Goal: Transaction & Acquisition: Obtain resource

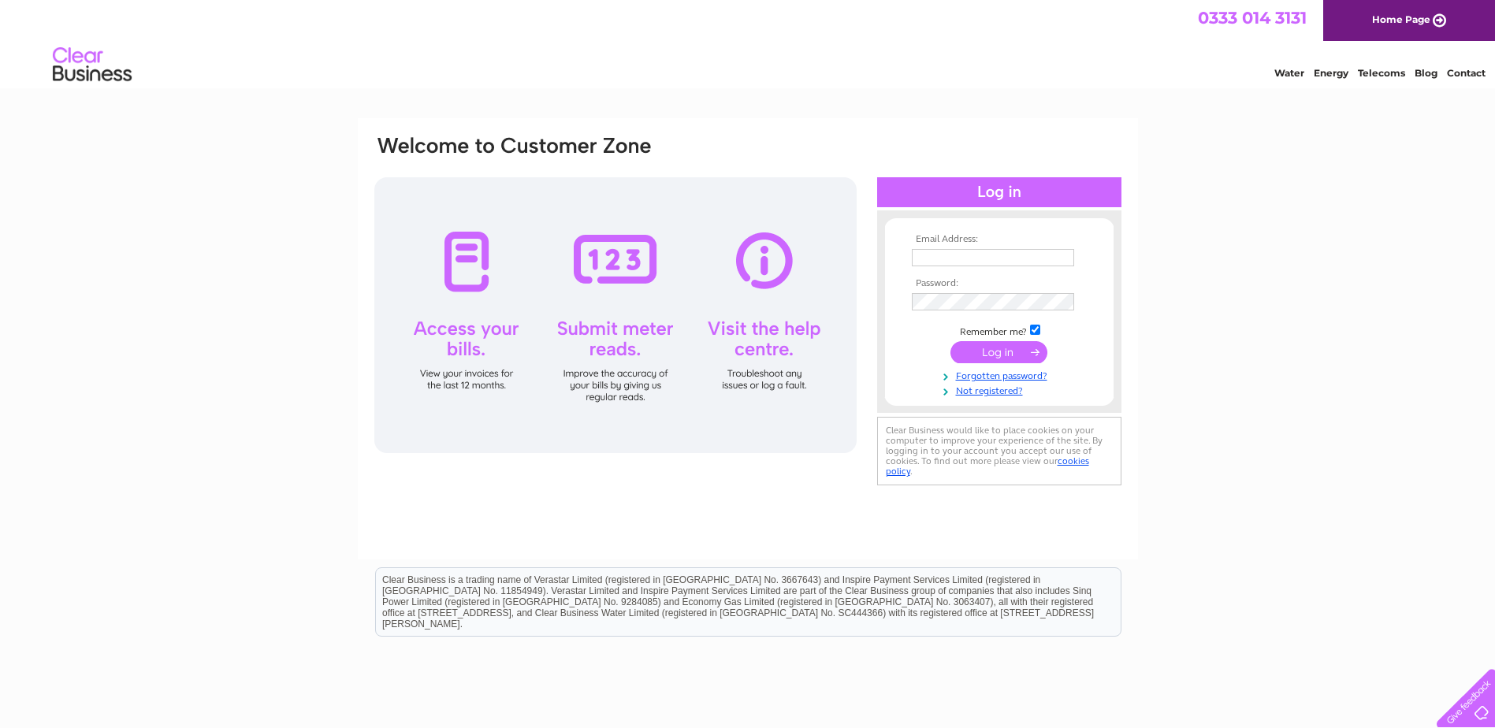
type input "[EMAIL_ADDRESS][DOMAIN_NAME]"
click at [995, 357] on input "submit" at bounding box center [998, 352] width 97 height 22
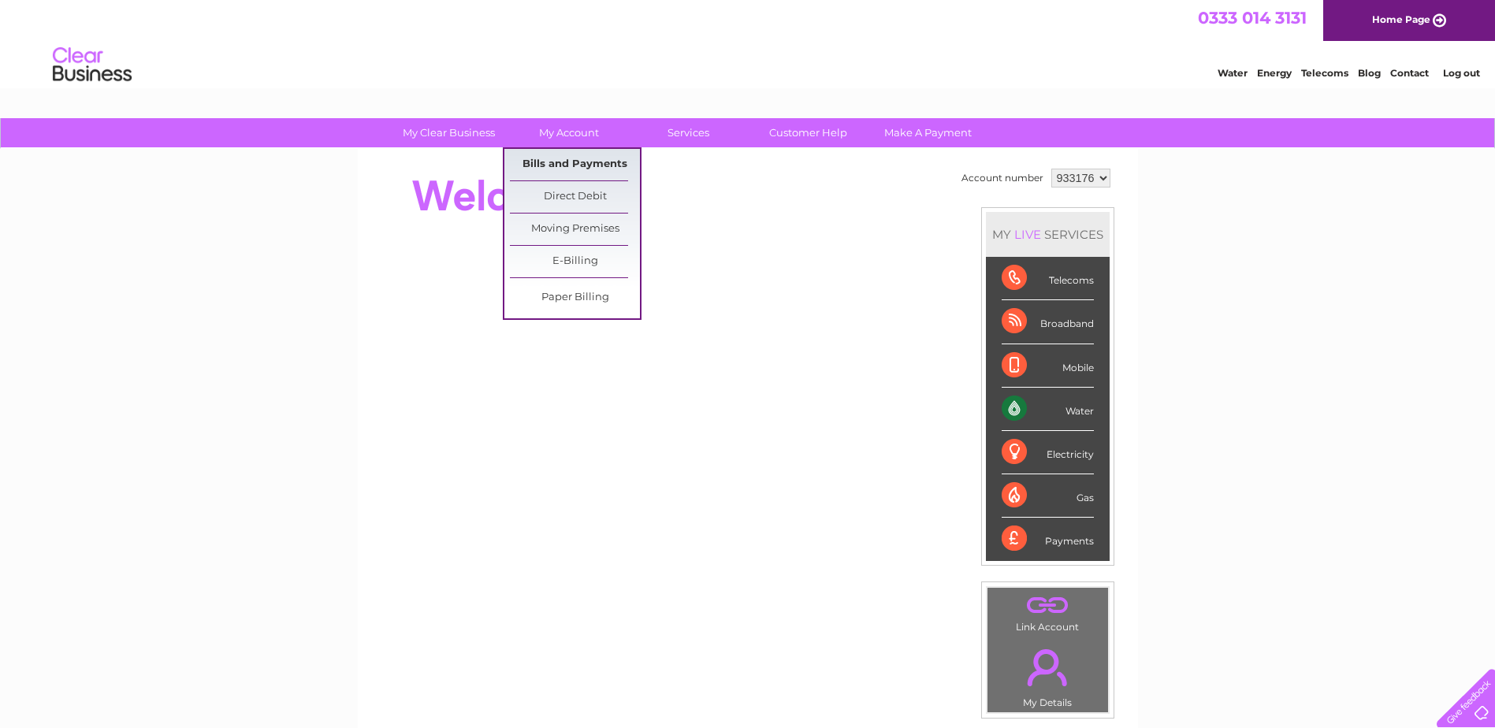
click at [555, 164] on link "Bills and Payments" at bounding box center [575, 165] width 130 height 32
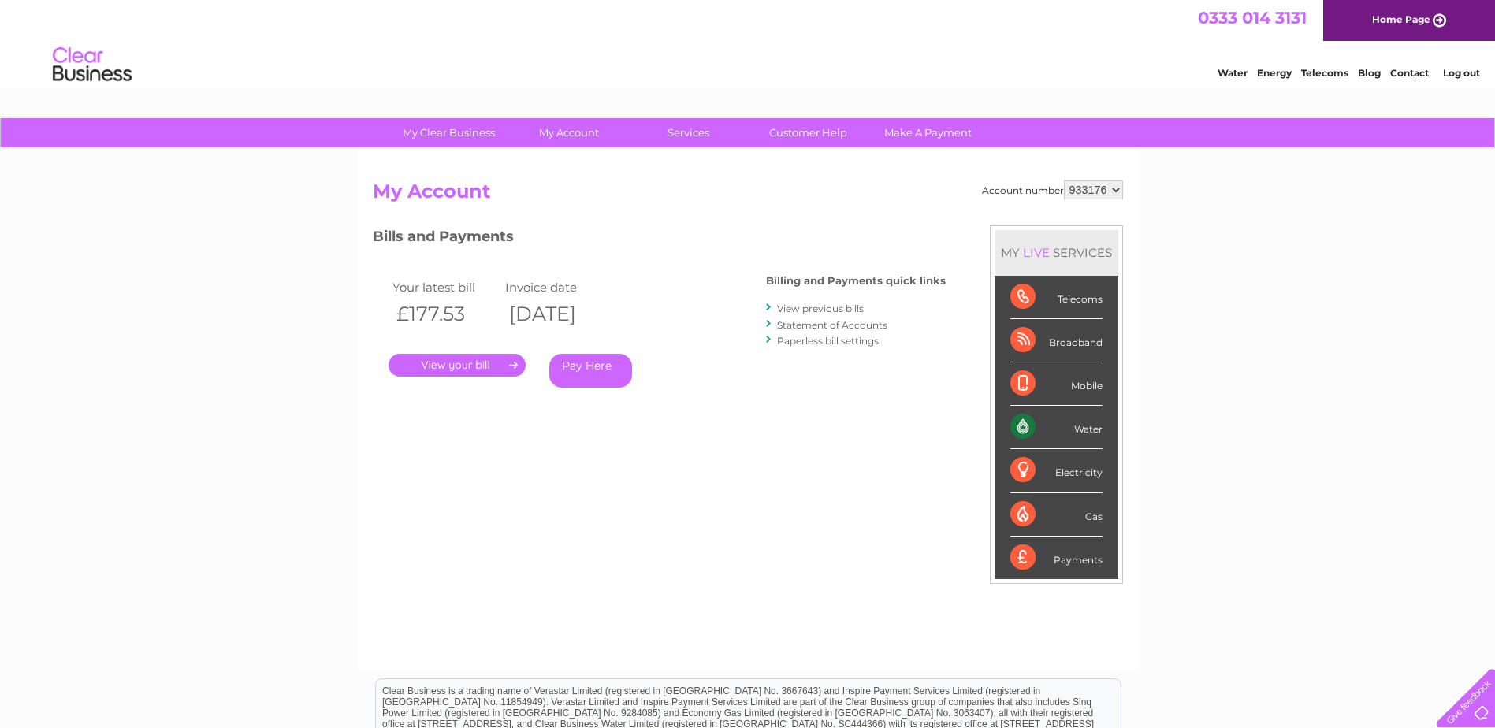
click at [460, 366] on link "." at bounding box center [457, 365] width 137 height 23
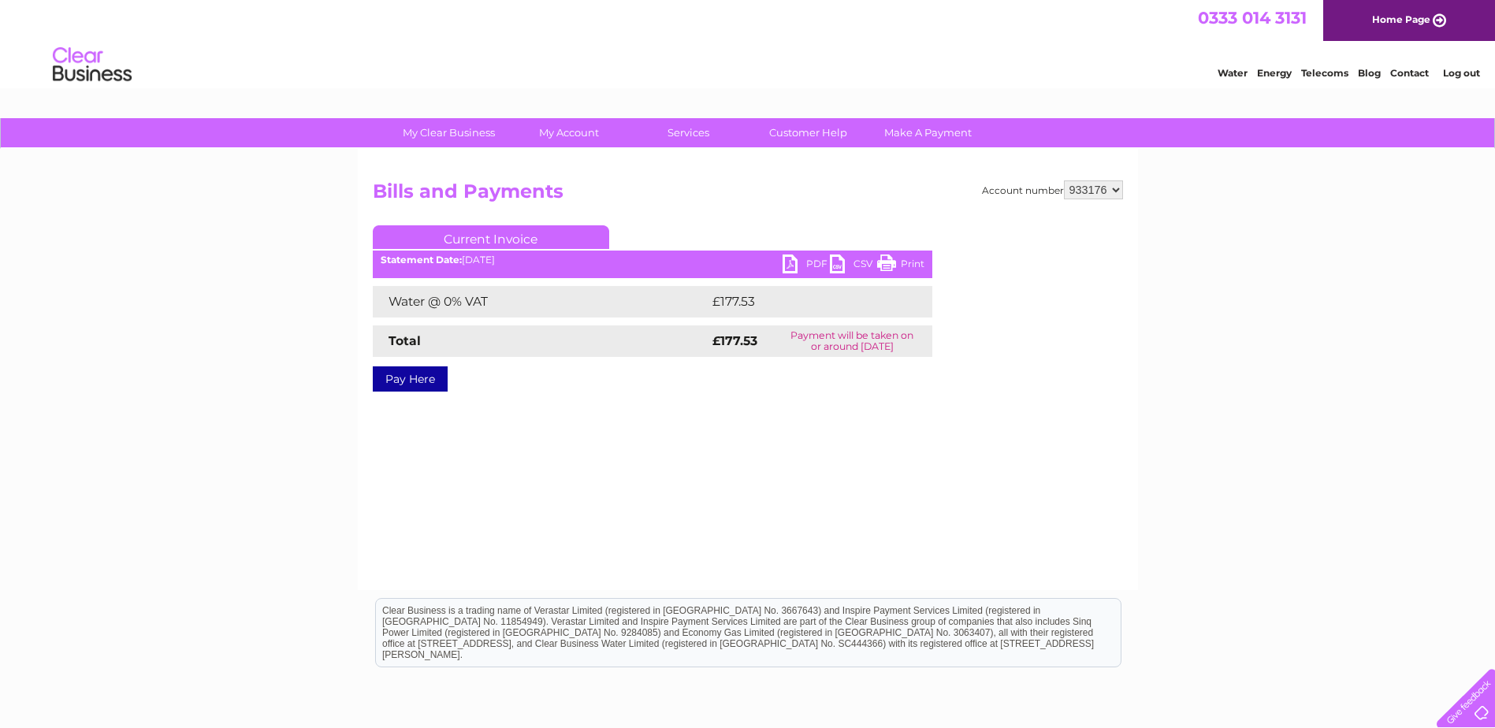
click at [806, 269] on link "PDF" at bounding box center [806, 266] width 47 height 23
click at [1462, 71] on link "Log out" at bounding box center [1461, 73] width 37 height 12
